Goal: Task Accomplishment & Management: Manage account settings

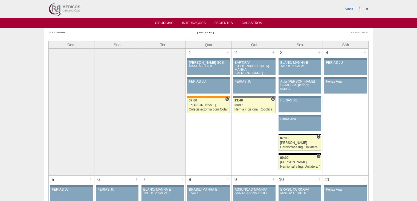
click at [57, 33] on link "« Anterior" at bounding box center [57, 31] width 16 height 4
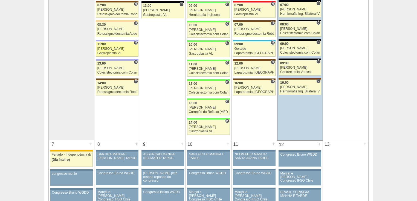
scroll to position [219, 0]
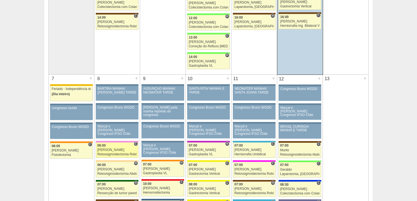
click at [105, 153] on div "Retossigmoidectomia Robótica" at bounding box center [117, 155] width 40 height 4
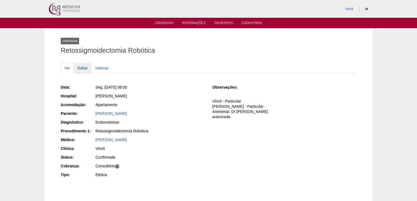
click at [83, 68] on link "Editar" at bounding box center [82, 68] width 17 height 10
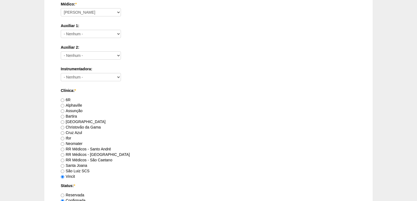
scroll to position [307, 0]
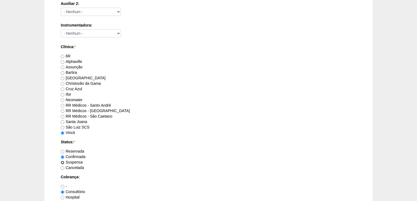
click at [62, 161] on input "Suspensa" at bounding box center [63, 163] width 4 height 4
radio input "true"
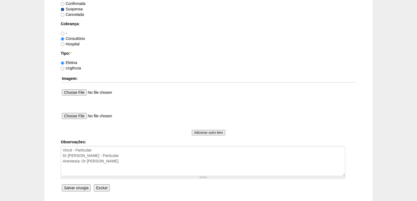
scroll to position [503, 0]
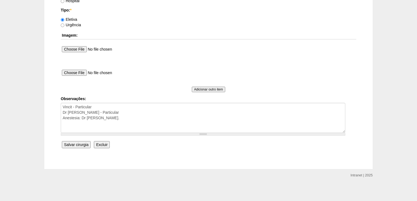
click at [73, 145] on input "Salvar cirurgia" at bounding box center [76, 144] width 29 height 7
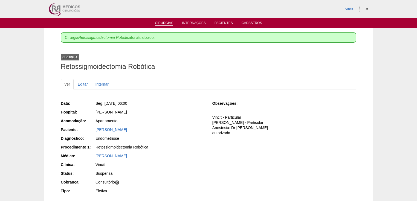
click at [163, 24] on link "Cirurgias" at bounding box center [164, 23] width 18 height 5
